Goal: Check status: Check status

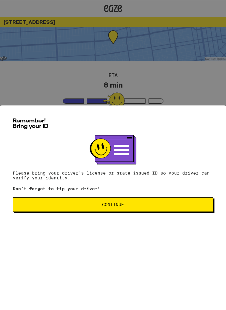
click at [184, 211] on button "Continue" at bounding box center [113, 204] width 200 height 15
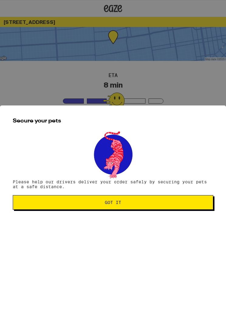
click at [187, 208] on button "Got it" at bounding box center [113, 202] width 200 height 15
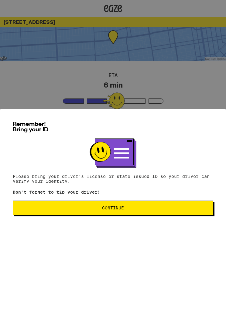
click at [198, 214] on button "Continue" at bounding box center [113, 208] width 200 height 15
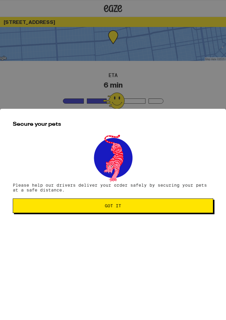
click at [200, 213] on button "Got it" at bounding box center [113, 206] width 200 height 15
